Goal: Task Accomplishment & Management: Manage account settings

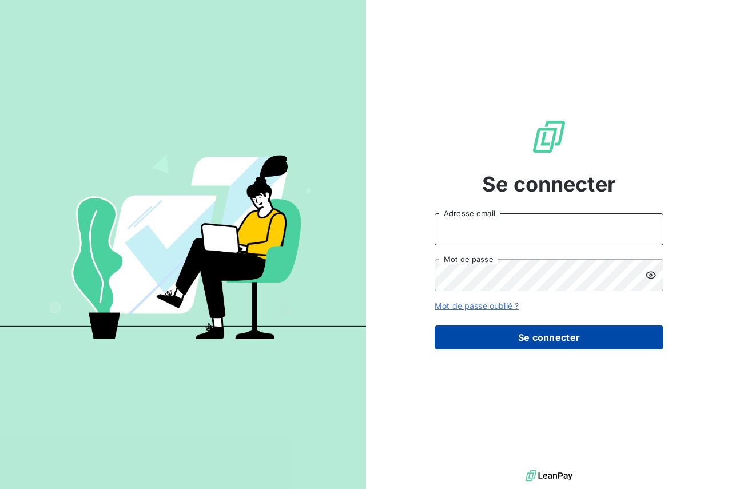
type input "[PERSON_NAME][EMAIL_ADDRESS][PERSON_NAME][PERSON_NAME][DOMAIN_NAME]"
click at [535, 343] on button "Se connecter" at bounding box center [549, 337] width 229 height 24
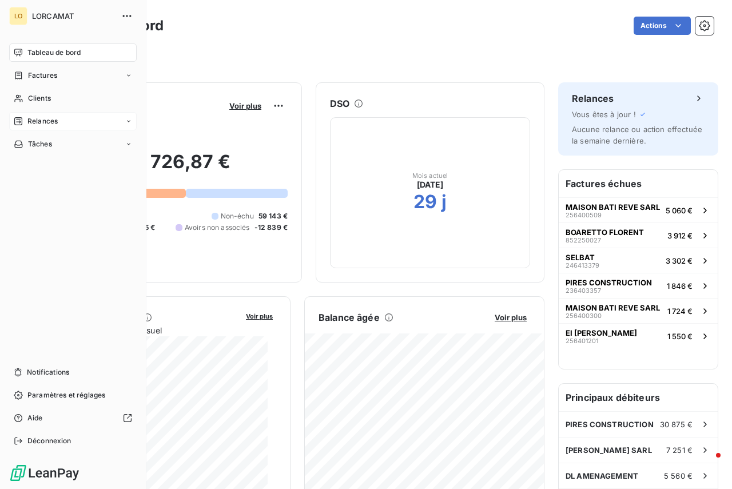
click at [54, 126] on div "Relances" at bounding box center [73, 121] width 128 height 18
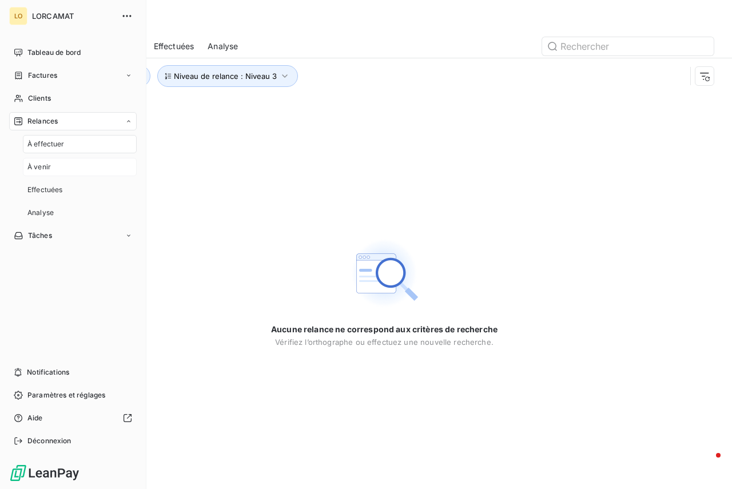
click at [47, 166] on span "À venir" at bounding box center [38, 167] width 23 height 10
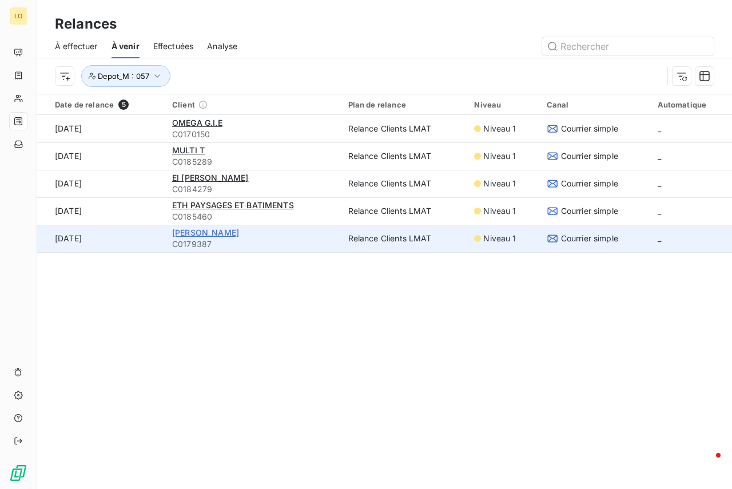
click at [202, 232] on span "[PERSON_NAME]" at bounding box center [205, 233] width 67 height 10
